Goal: Register for event/course

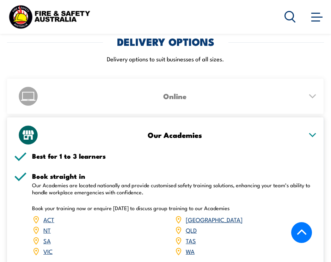
scroll to position [1213, 0]
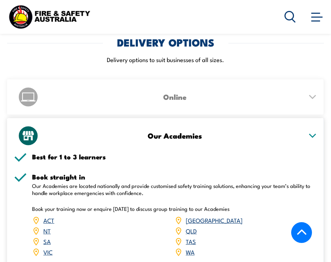
click at [312, 94] on icon at bounding box center [312, 96] width 9 height 5
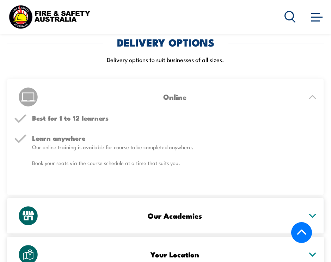
click at [312, 96] on icon at bounding box center [313, 97] width 6 height 3
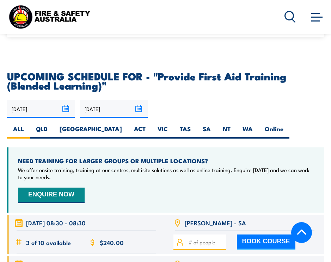
scroll to position [1382, 0]
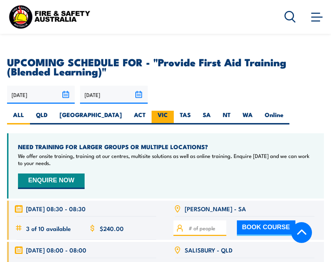
click at [152, 111] on label "VIC" at bounding box center [163, 118] width 22 height 14
click at [168, 111] on input "VIC" at bounding box center [170, 113] width 5 height 5
radio input "true"
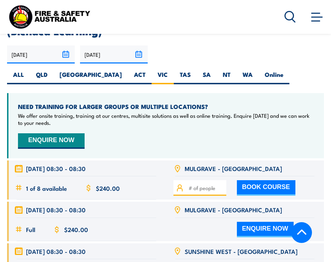
click at [317, 53] on div "17/09/2025 16/03/2026" at bounding box center [165, 64] width 317 height 39
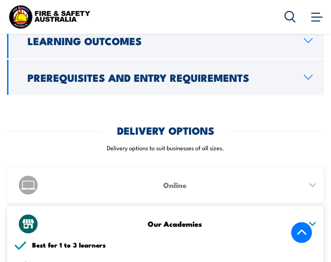
scroll to position [1058, 0]
